Goal: Transaction & Acquisition: Purchase product/service

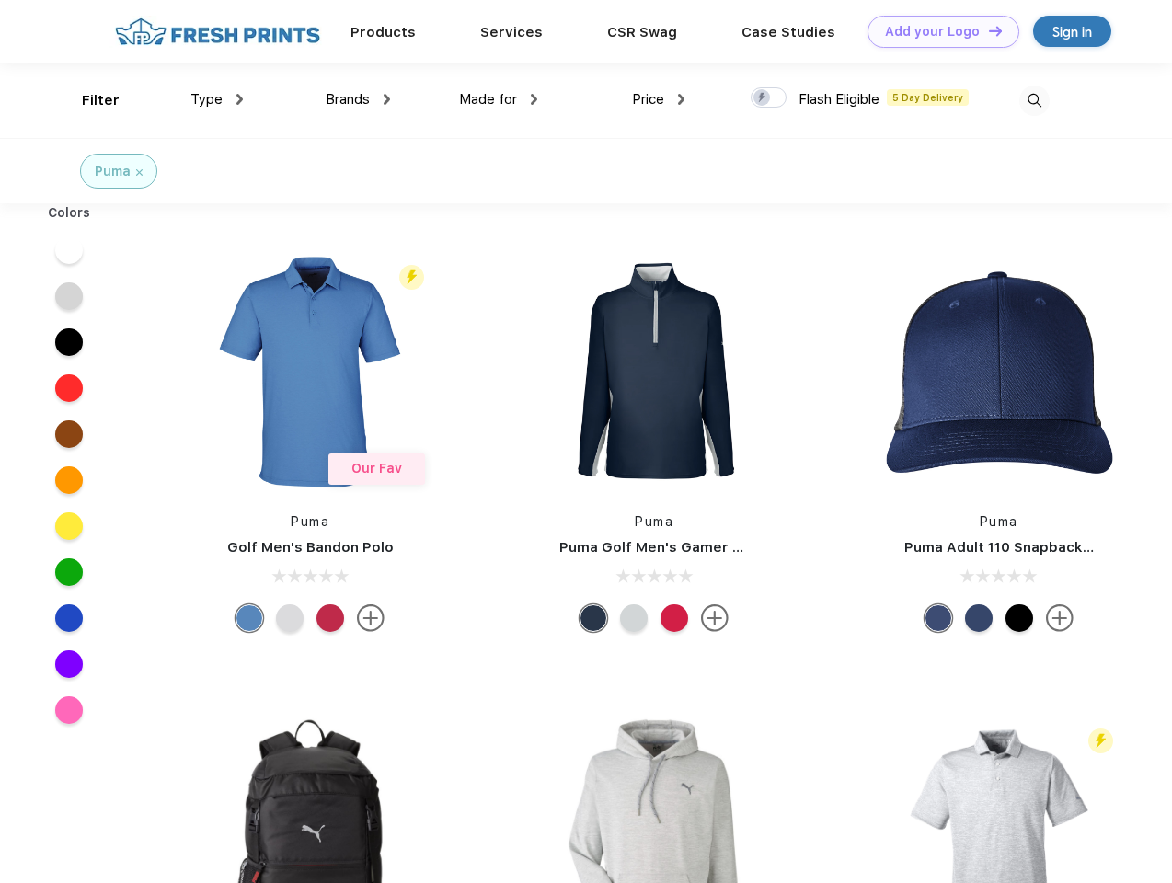
click at [936, 31] on link "Add your Logo Design Tool" at bounding box center [943, 32] width 152 height 32
click at [0, 0] on div "Design Tool" at bounding box center [0, 0] width 0 height 0
click at [987, 30] on link "Add your Logo Design Tool" at bounding box center [943, 32] width 152 height 32
click at [88, 100] on div "Filter" at bounding box center [101, 100] width 38 height 21
click at [217, 99] on span "Type" at bounding box center [206, 99] width 32 height 17
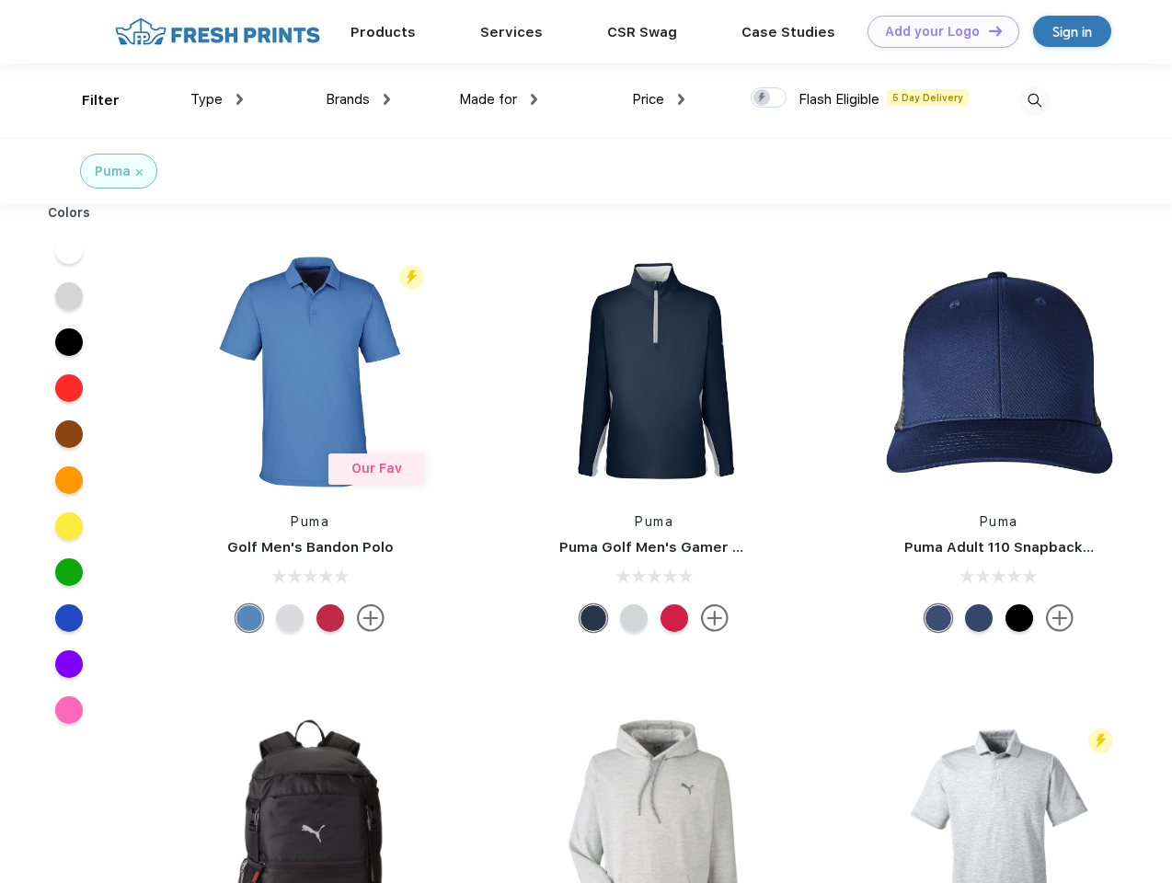
click at [358, 99] on span "Brands" at bounding box center [348, 99] width 44 height 17
click at [499, 99] on span "Made for" at bounding box center [488, 99] width 58 height 17
click at [659, 99] on span "Price" at bounding box center [648, 99] width 32 height 17
click at [769, 98] on div at bounding box center [769, 97] width 36 height 20
click at [763, 98] on input "checkbox" at bounding box center [757, 92] width 12 height 12
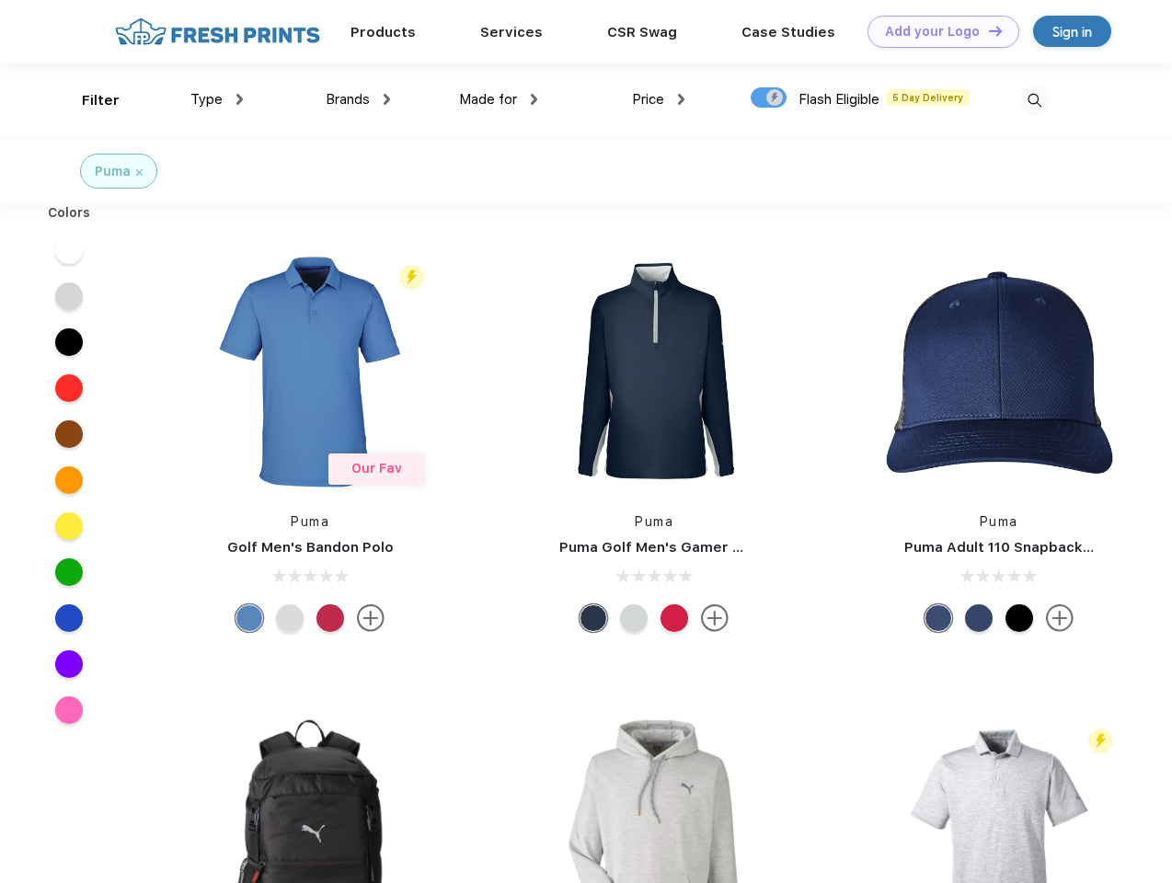
click at [1034, 100] on img at bounding box center [1034, 101] width 30 height 30
